Goal: Transaction & Acquisition: Purchase product/service

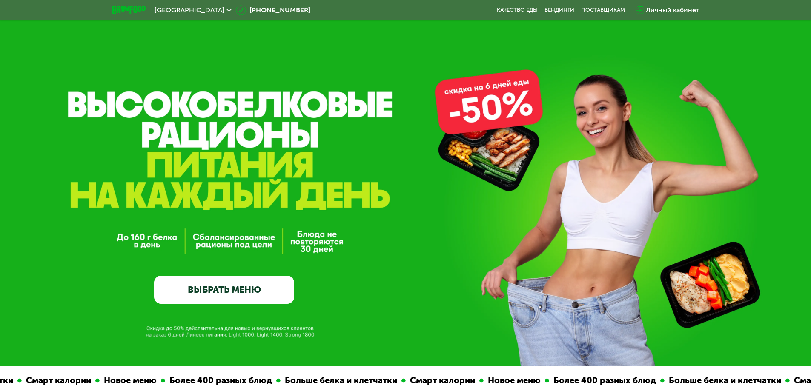
click at [672, 10] on div "Личный кабинет" at bounding box center [673, 10] width 54 height 10
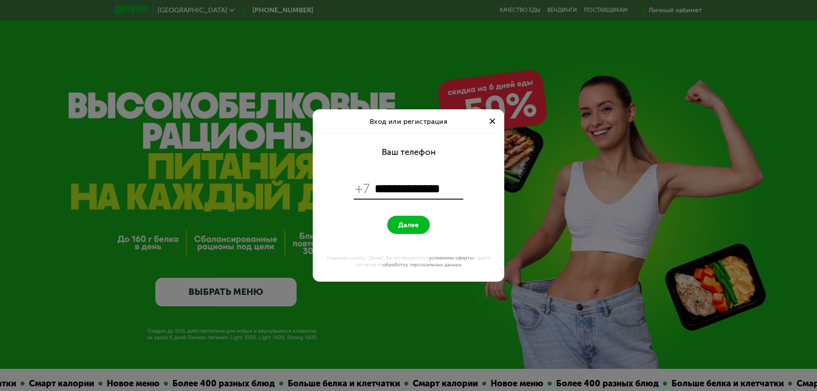
type input "**********"
click at [416, 229] on button "Далее" at bounding box center [408, 225] width 43 height 18
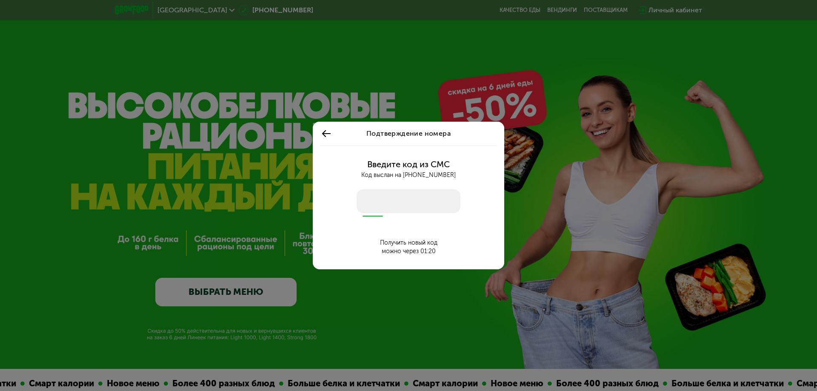
click at [409, 207] on input "number" at bounding box center [409, 201] width 104 height 24
type input "****"
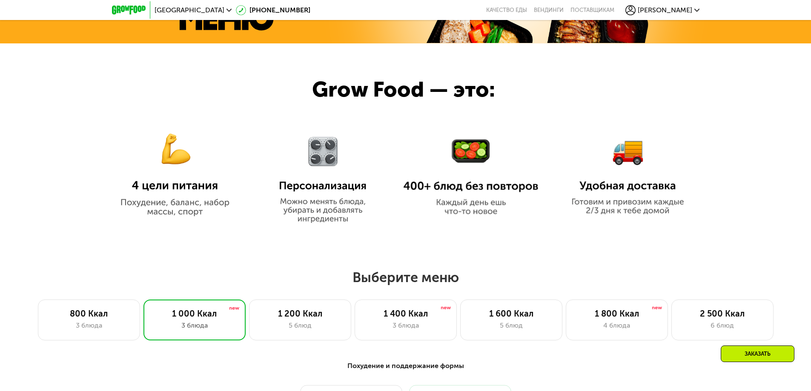
scroll to position [638, 0]
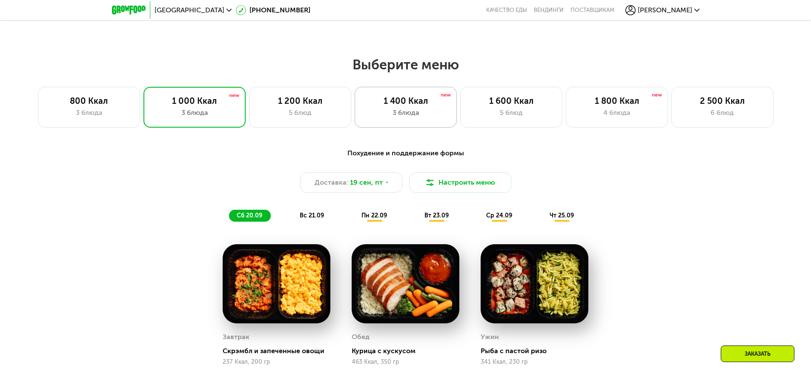
click at [387, 117] on div "3 блюда" at bounding box center [405, 113] width 84 height 10
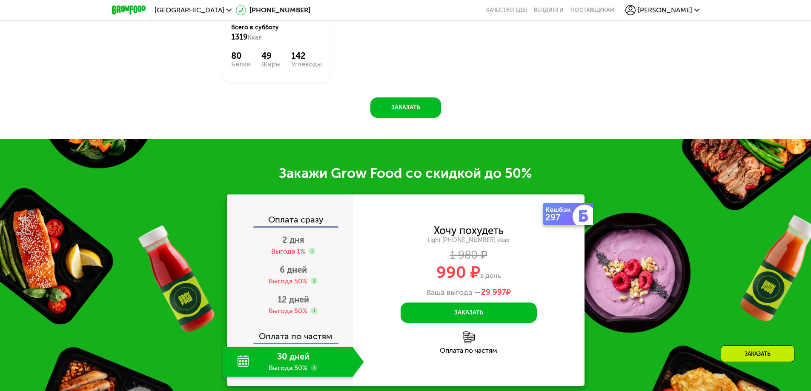
scroll to position [1064, 0]
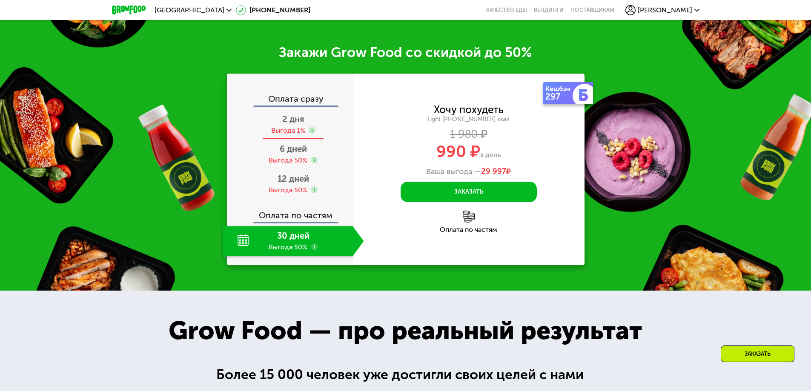
click at [292, 124] on span "2 дня" at bounding box center [293, 119] width 22 height 10
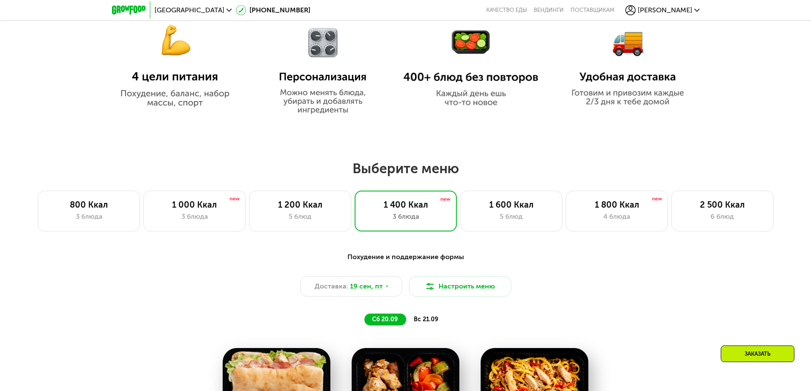
scroll to position [638, 0]
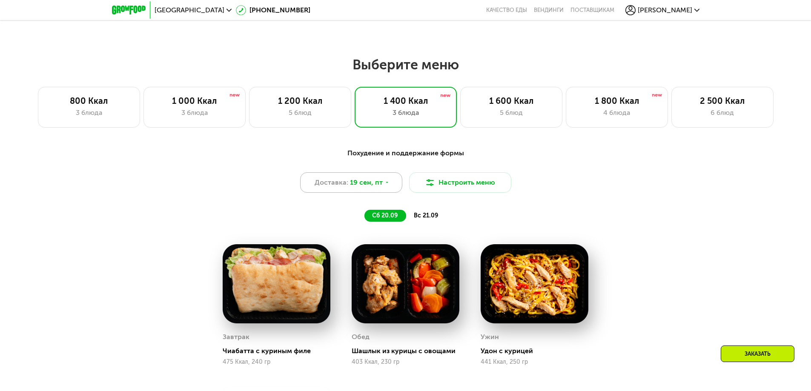
click at [392, 178] on div "Доставка: [DATE]" at bounding box center [351, 182] width 102 height 20
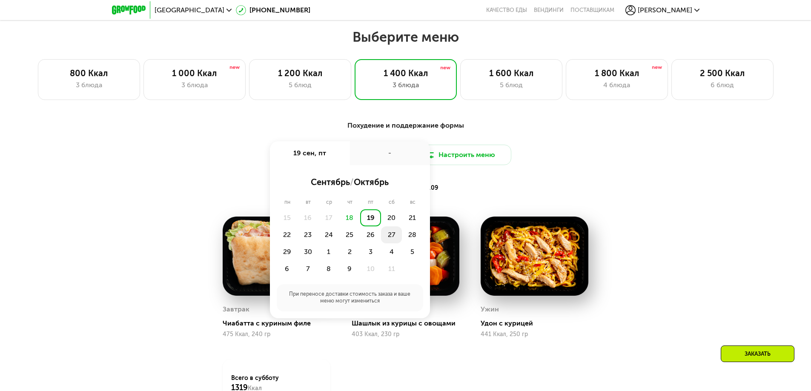
scroll to position [681, 0]
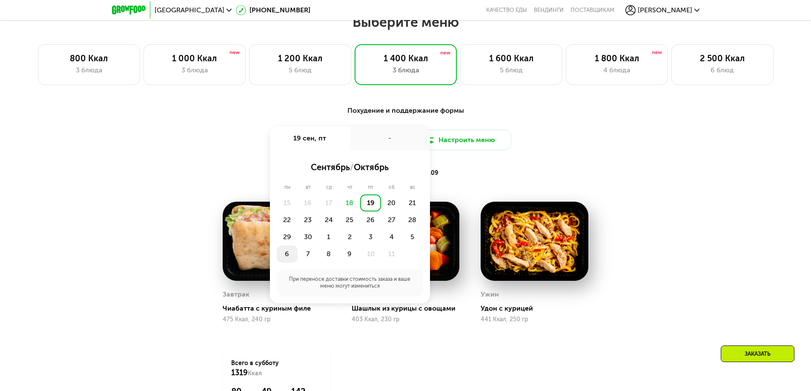
click at [284, 255] on div "6" at bounding box center [287, 254] width 21 height 17
